Goal: Task Accomplishment & Management: Complete application form

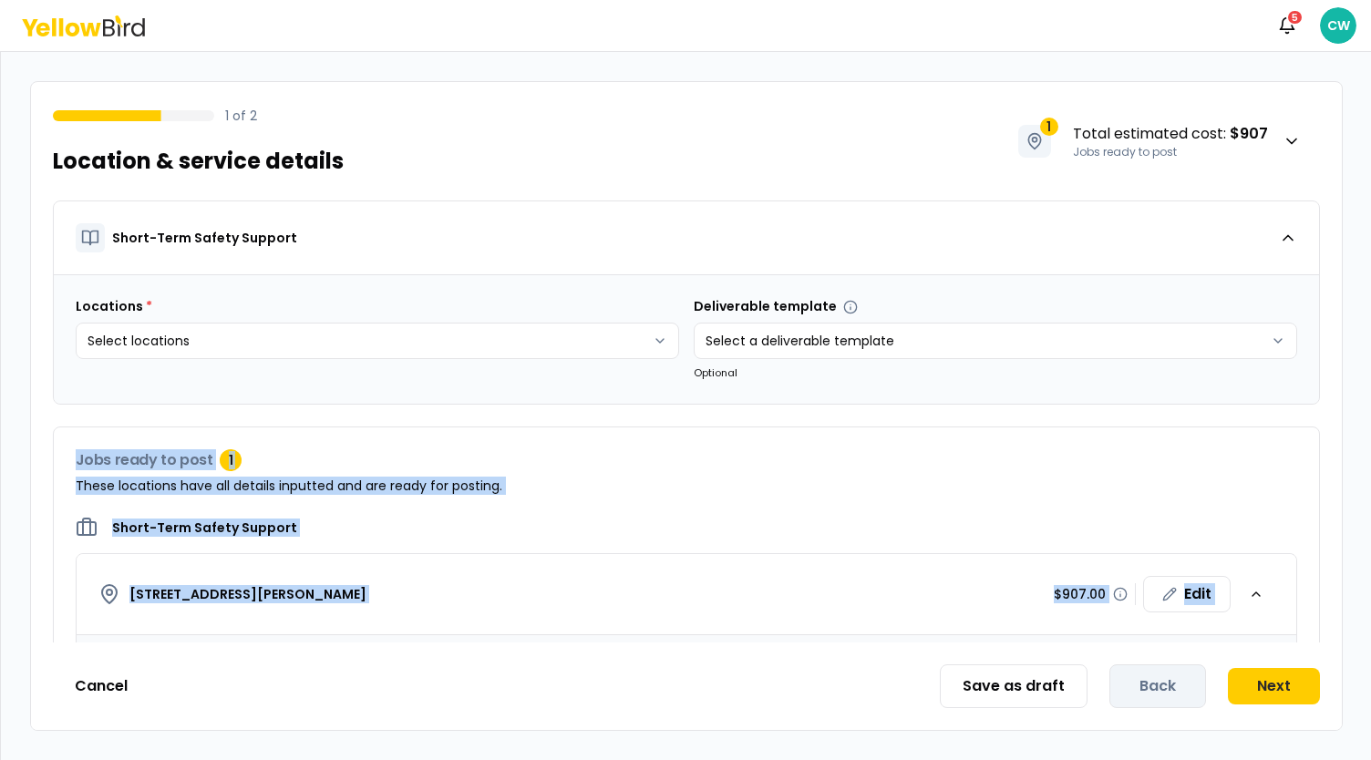
scroll to position [431, 0]
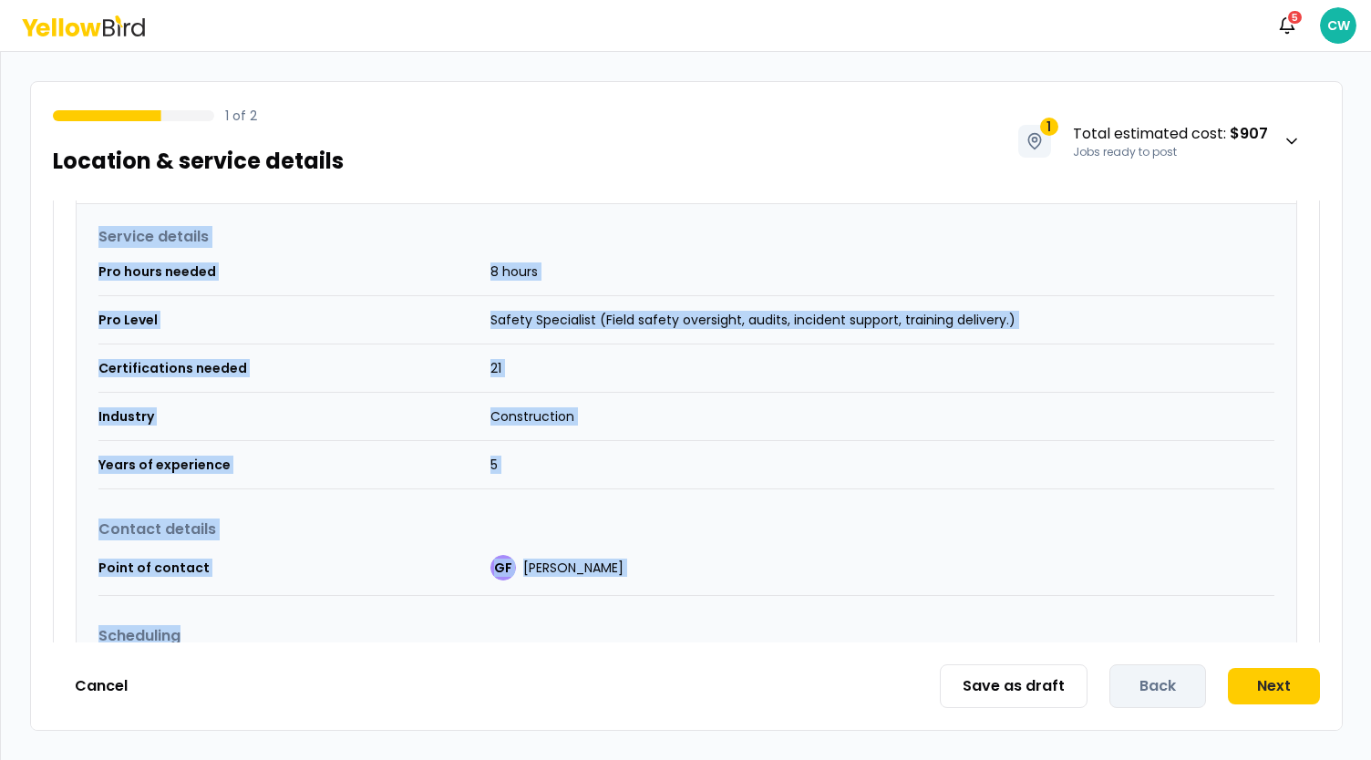
click at [161, 272] on td "Pro hours needed" at bounding box center [294, 272] width 392 height 48
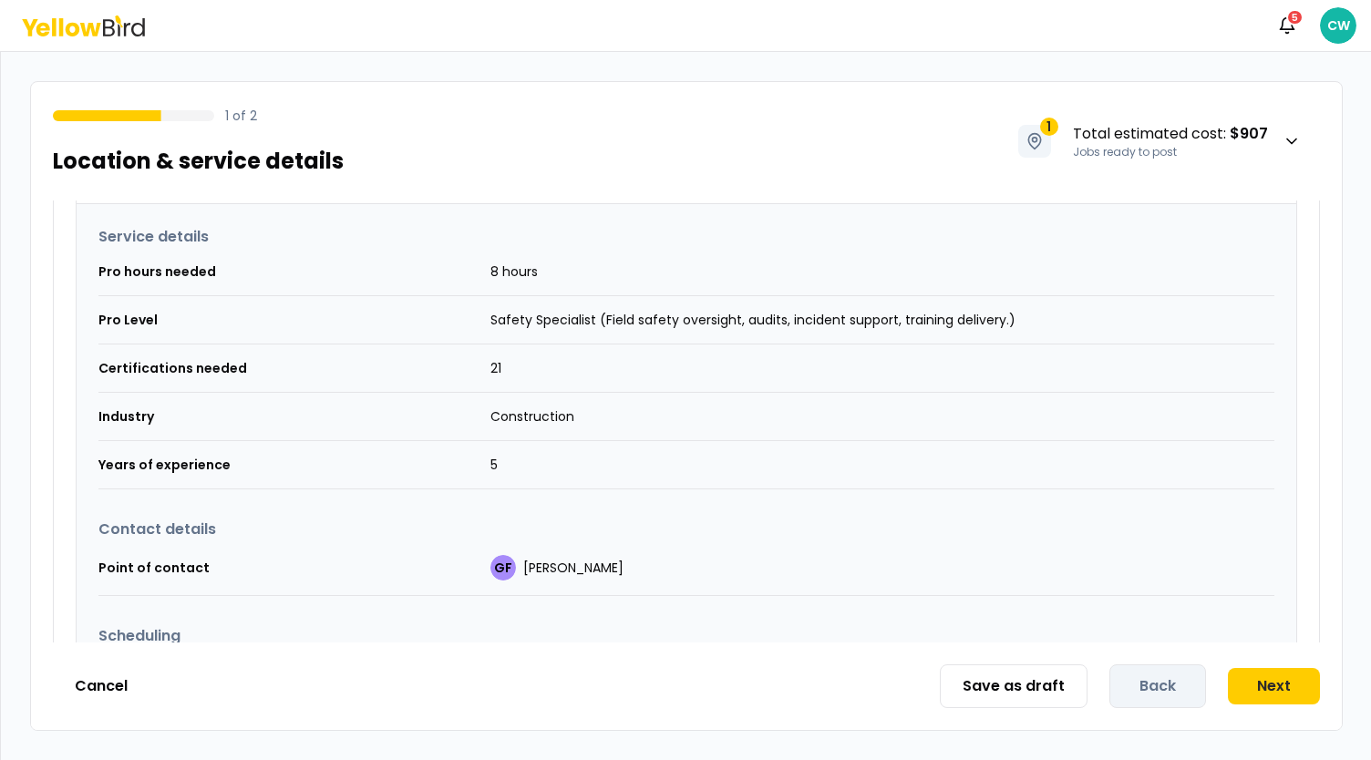
click at [95, 229] on div "Service details Pro hours needed 8 hours Pro Level Safety Specialist (Field saf…" at bounding box center [686, 460] width 1219 height 512
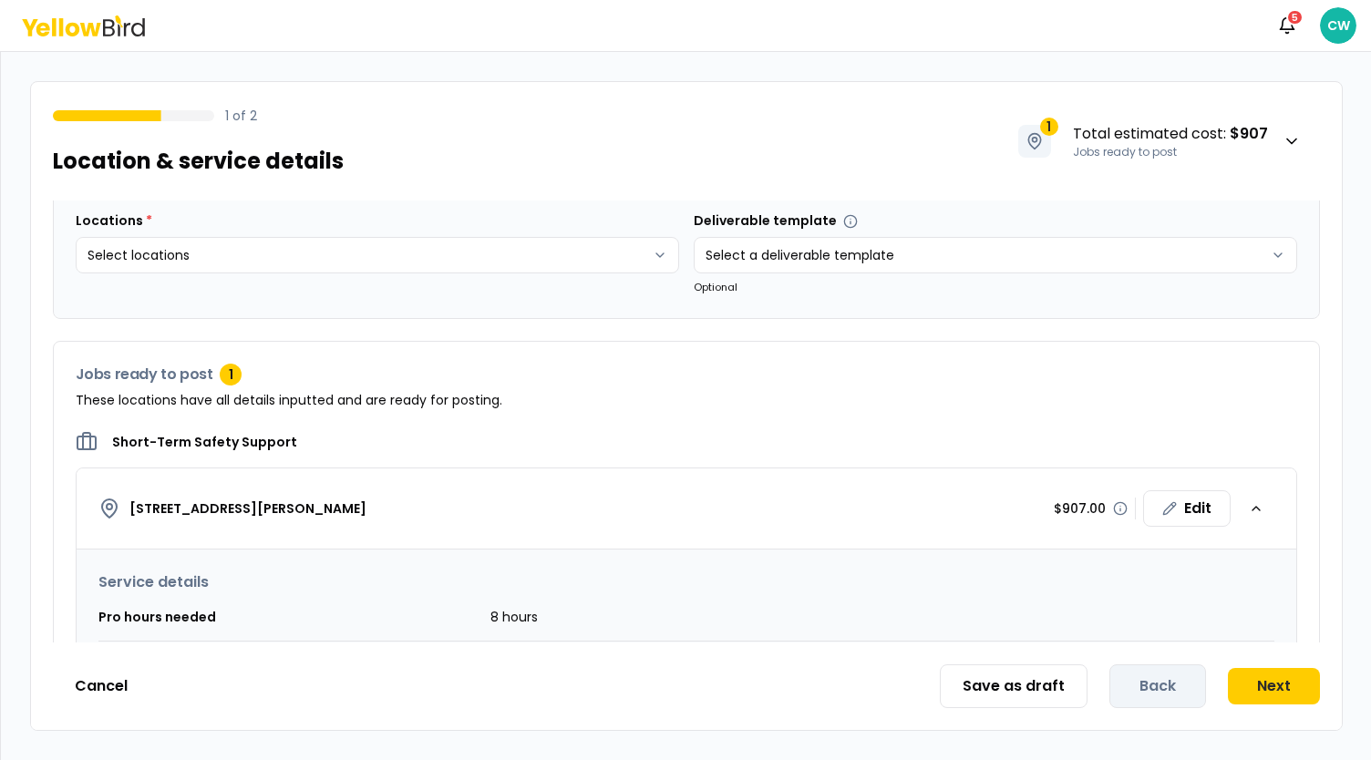
scroll to position [190, 0]
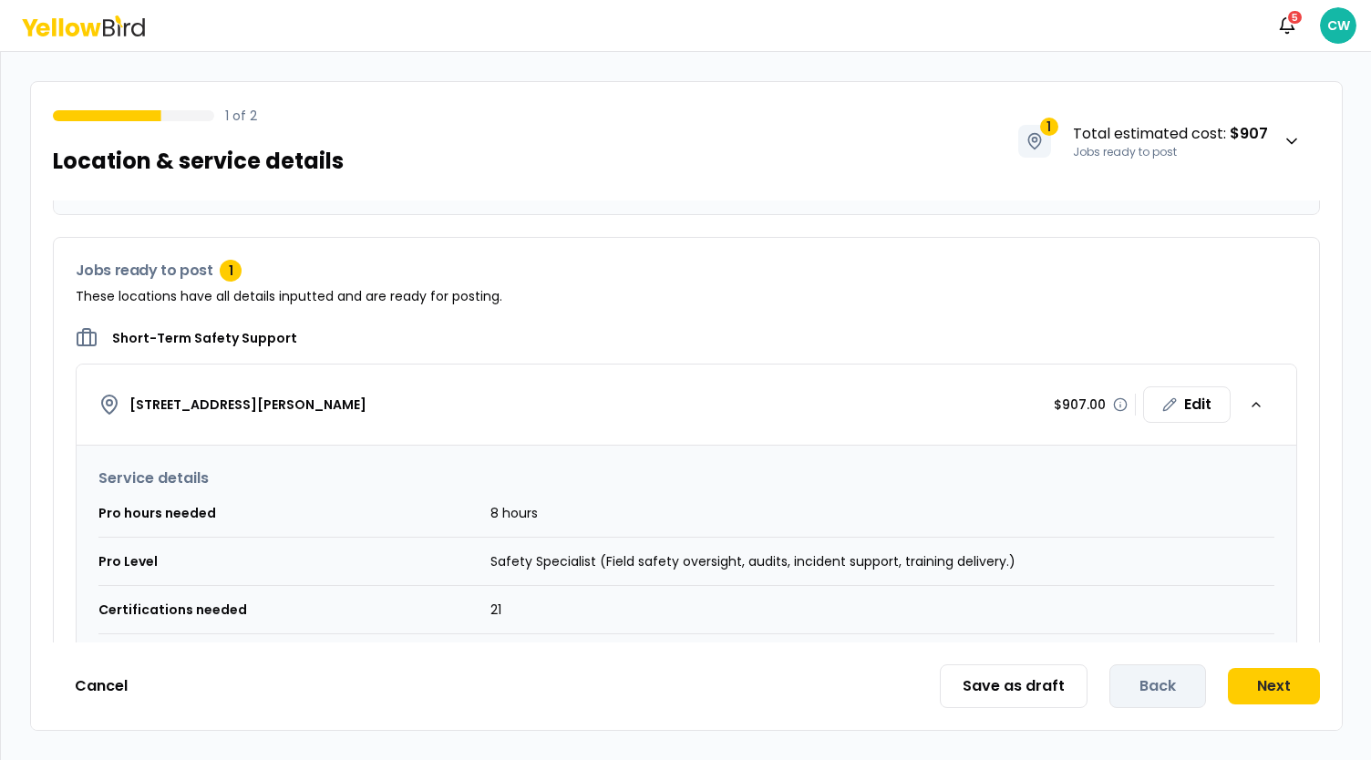
drag, startPoint x: 690, startPoint y: 574, endPoint x: 85, endPoint y: 331, distance: 652.2
click at [85, 331] on div "Short-Term Safety Support [STREET_ADDRESS][PERSON_NAME] $907.00 Edit Service de…" at bounding box center [686, 643] width 1221 height 632
copy div "Short-Term Safety Support [STREET_ADDRESS][PERSON_NAME] $907.00 Edit Service de…"
